Goal: Obtain resource: Download file/media

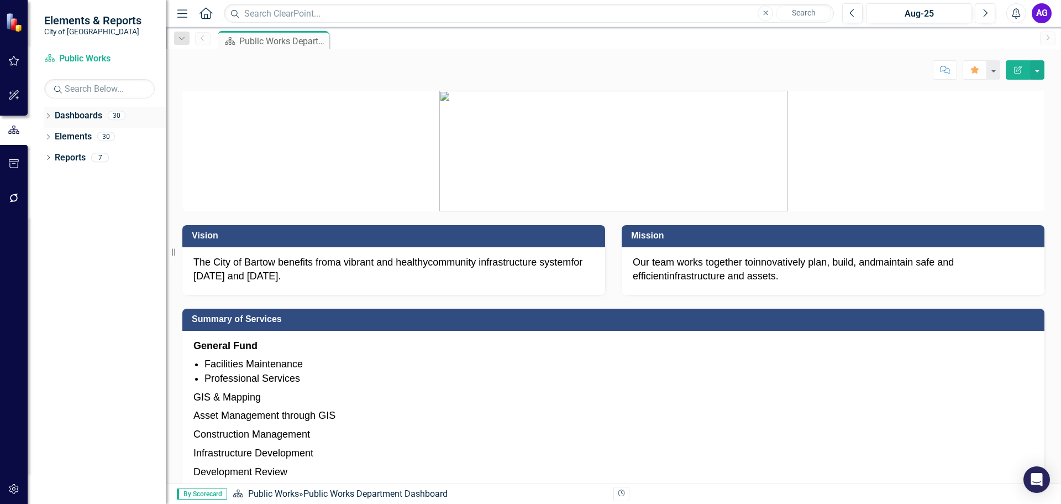
click at [86, 117] on link "Dashboards" at bounding box center [79, 115] width 48 height 13
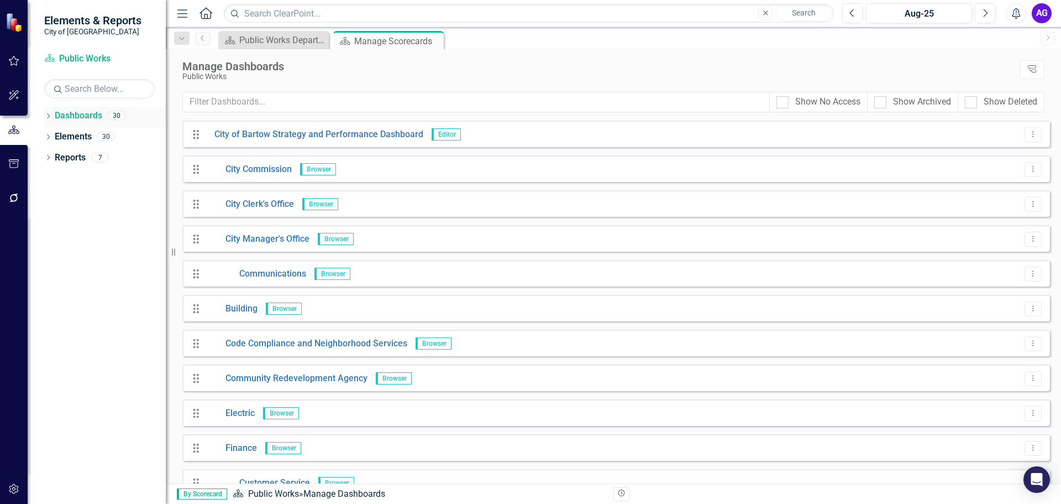
click at [50, 117] on icon "Dropdown" at bounding box center [48, 117] width 8 height 6
click at [53, 135] on icon "Dropdown" at bounding box center [54, 136] width 8 height 7
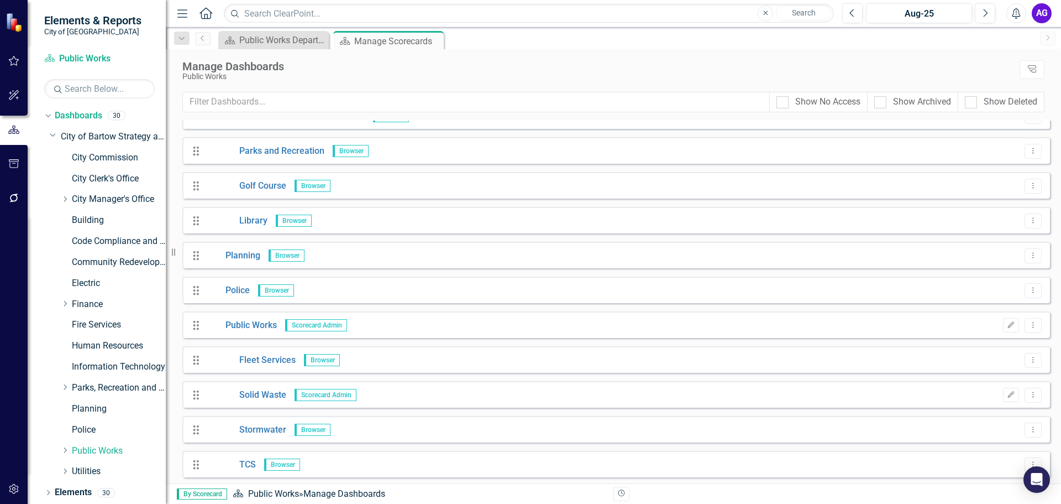
scroll to position [553, 0]
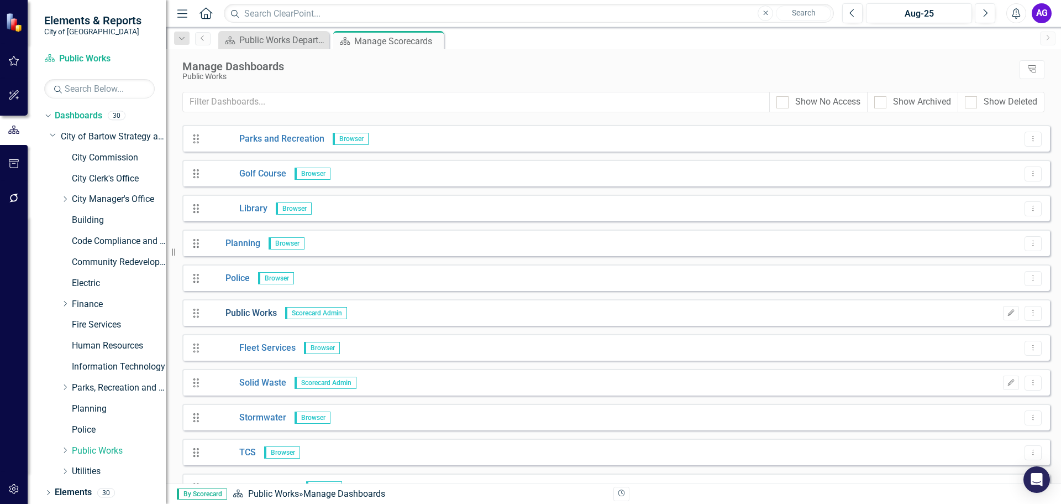
click at [253, 307] on link "Public Works" at bounding box center [241, 313] width 71 height 13
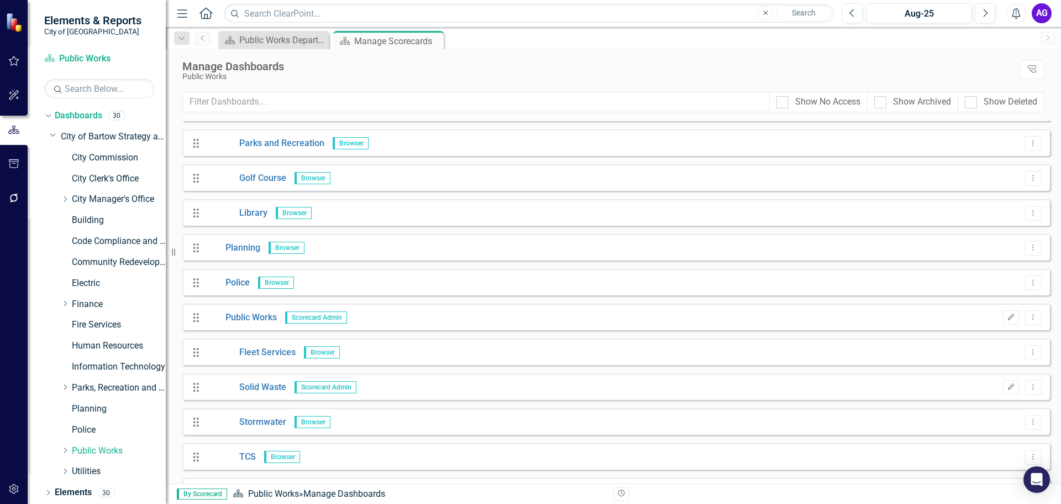
scroll to position [608, 0]
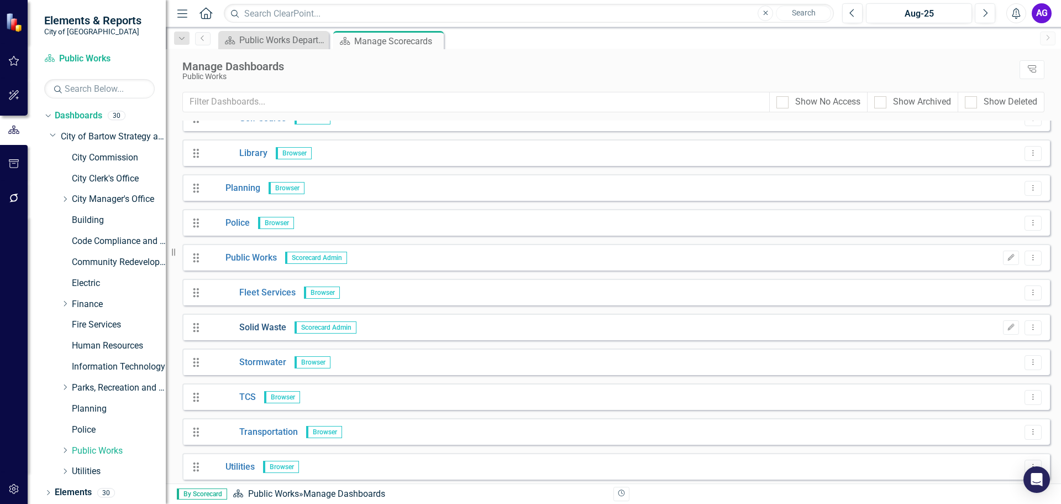
click at [251, 327] on link "Solid Waste" at bounding box center [246, 327] width 80 height 13
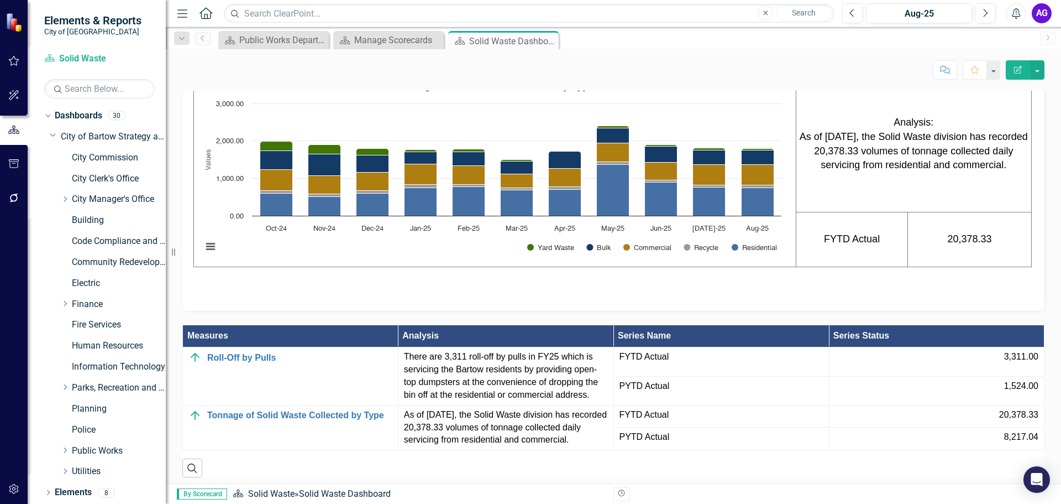
scroll to position [774, 0]
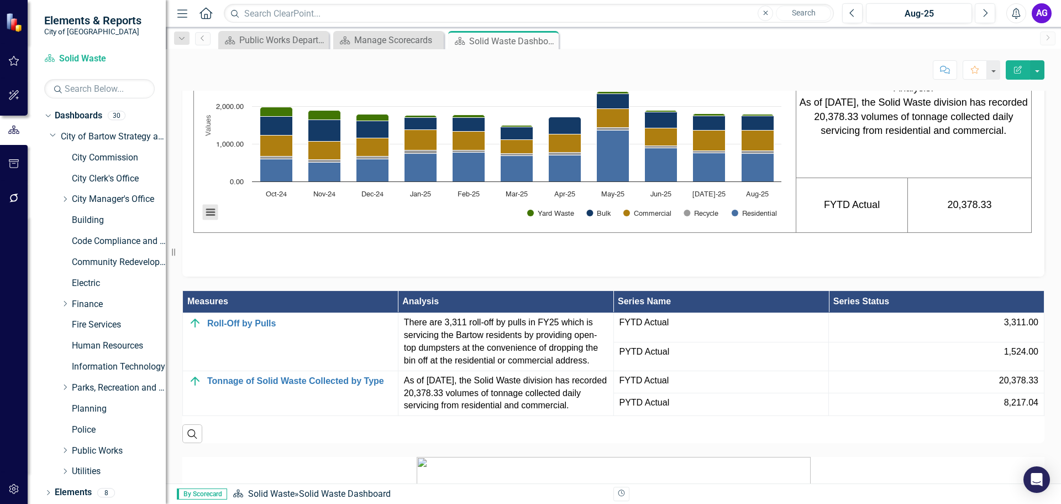
click at [212, 220] on button "View chart menu, Chart" at bounding box center [210, 212] width 15 height 15
click at [212, 219] on div "Download PNG image Download JPEG image Download PDF document Download SVG vecto…" at bounding box center [256, 171] width 138 height 97
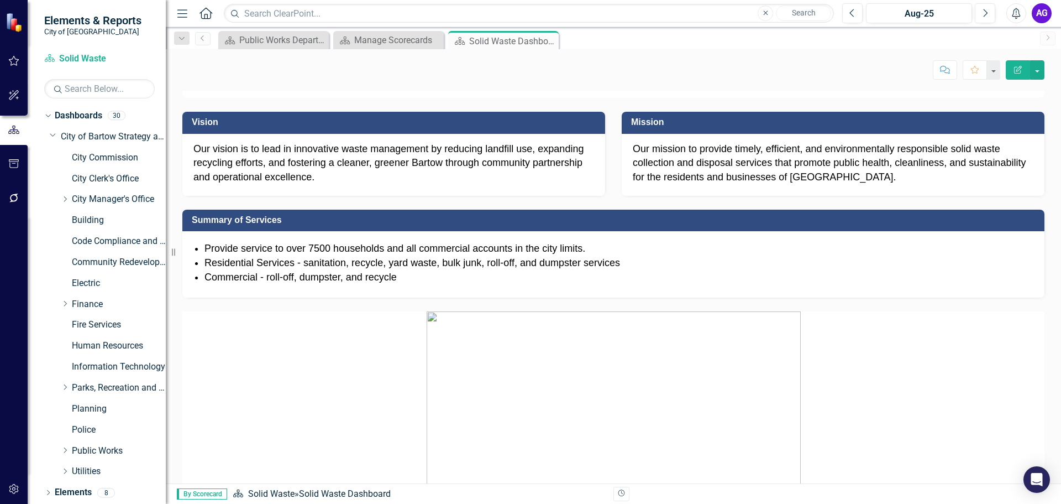
scroll to position [0, 0]
